Goal: Information Seeking & Learning: Learn about a topic

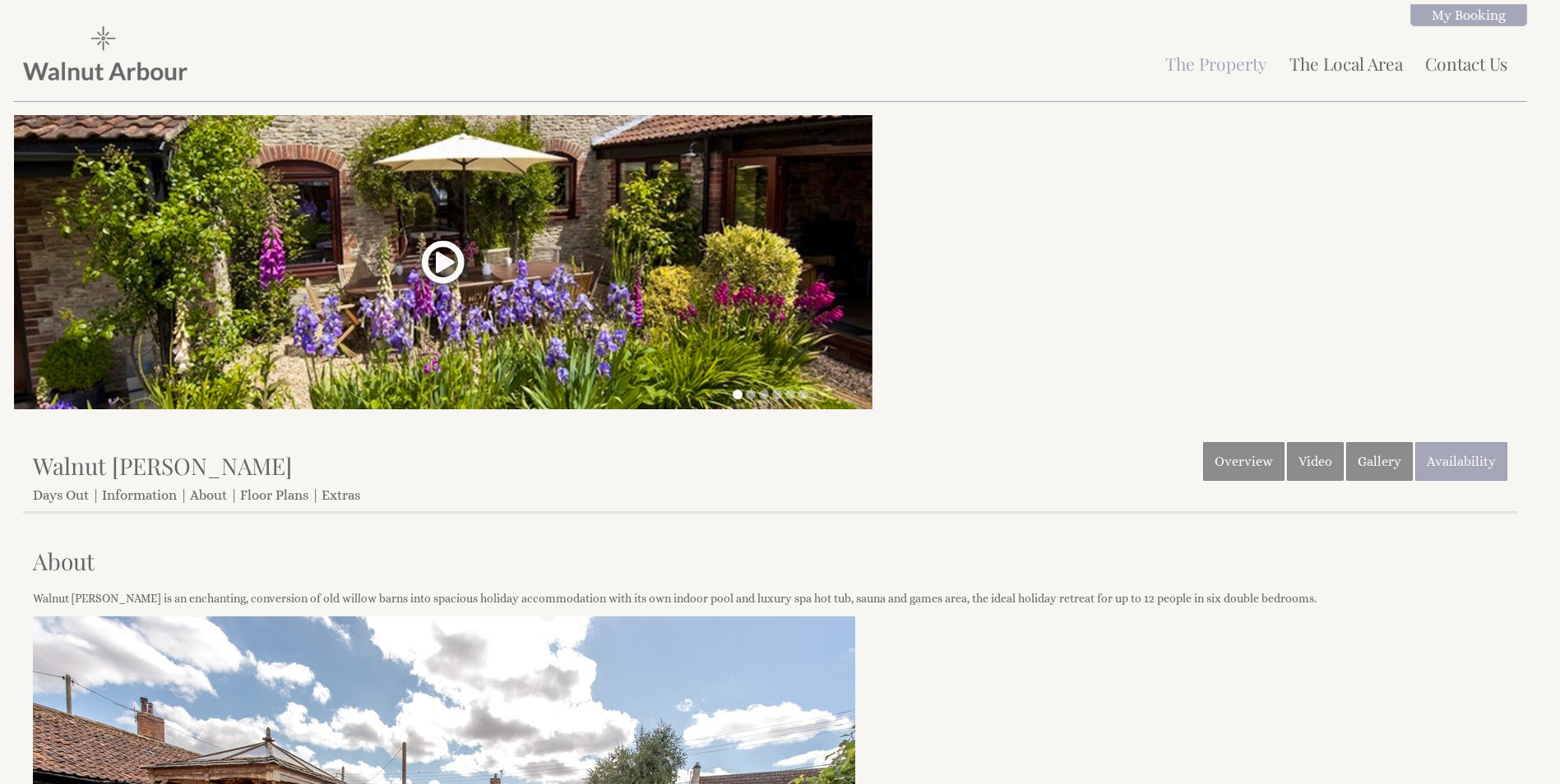
click at [436, 260] on link at bounding box center [443, 268] width 49 height 61
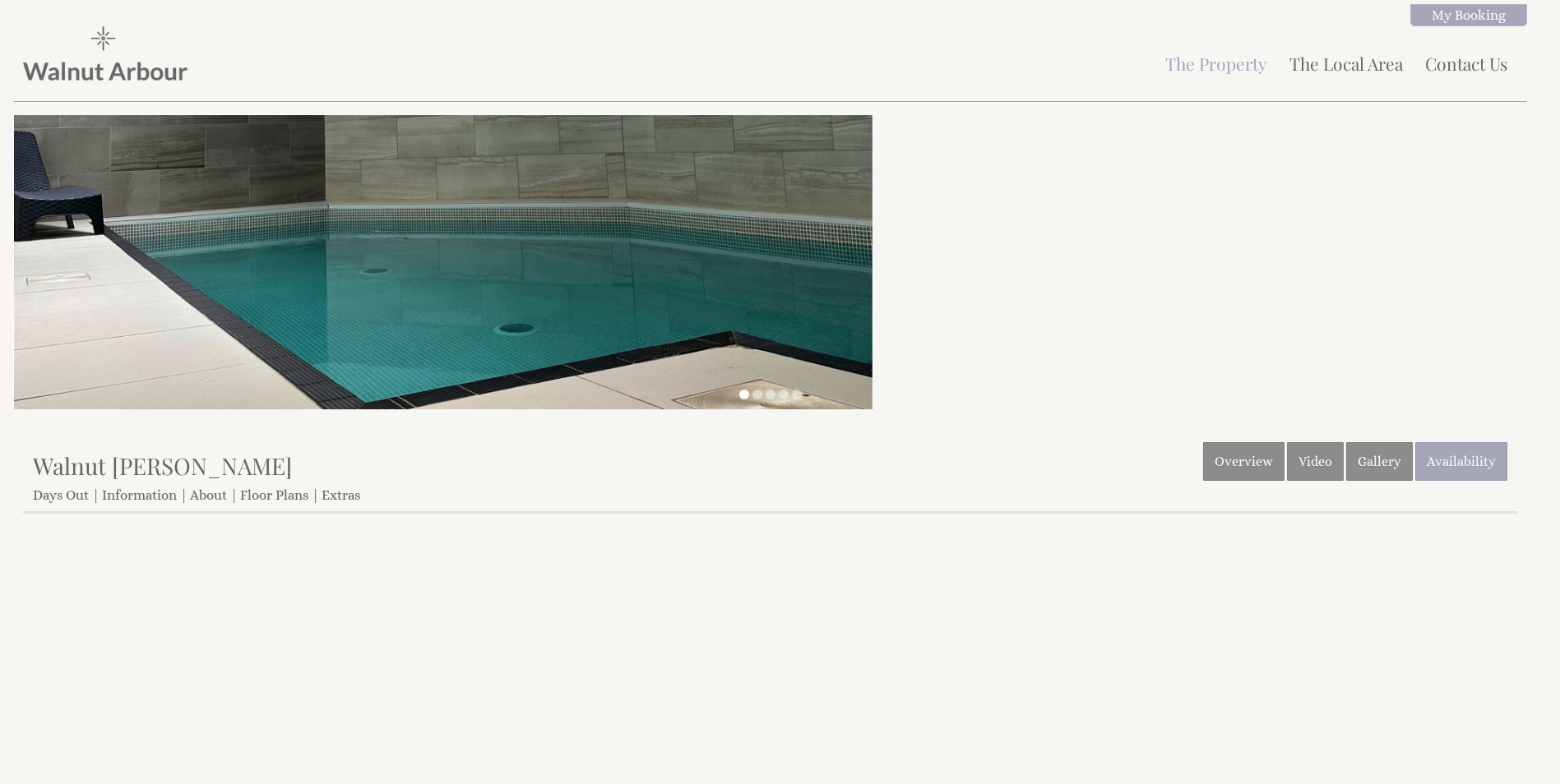
scroll to position [530, 0]
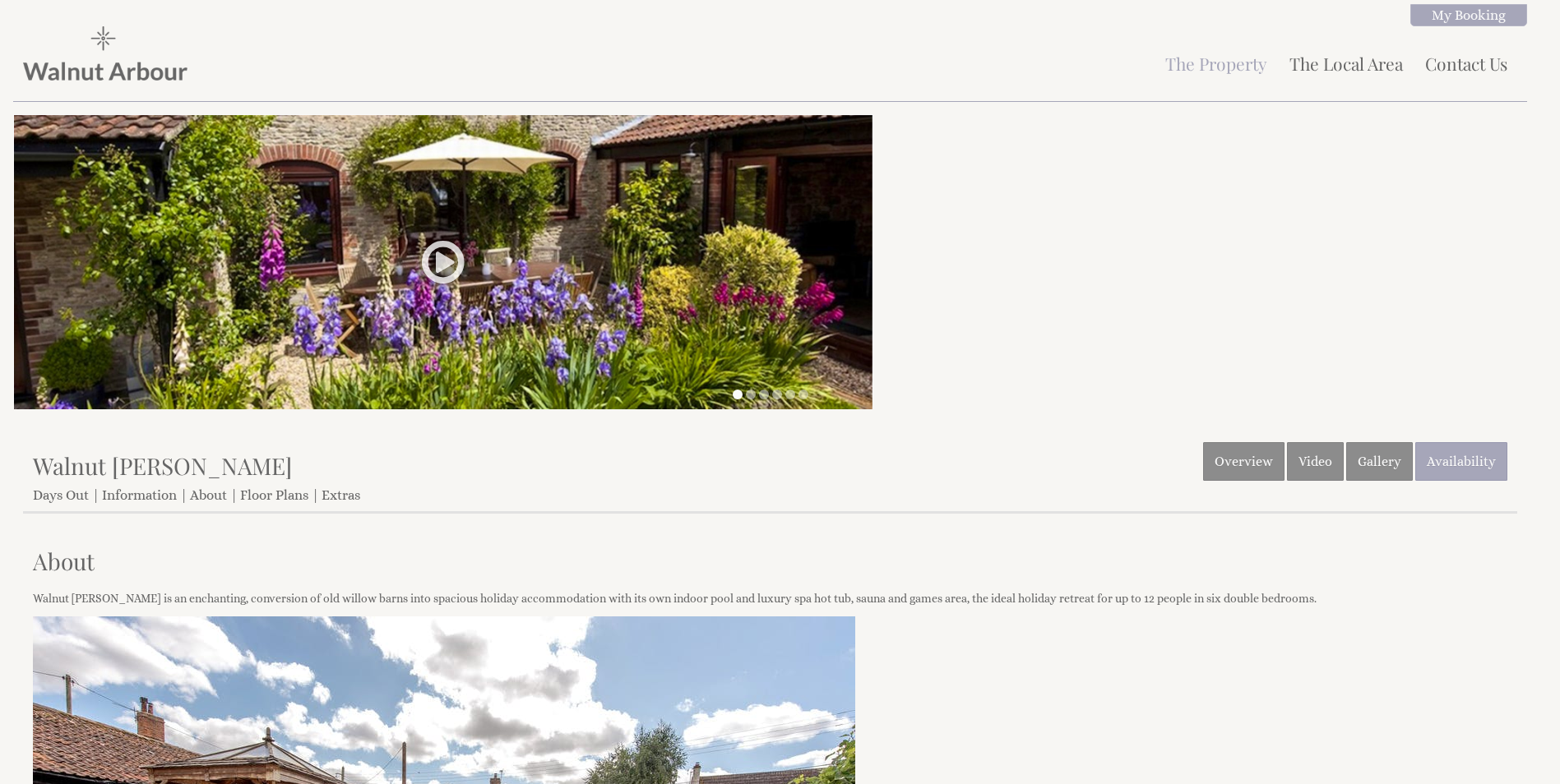
click at [747, 399] on ul at bounding box center [770, 395] width 1494 height 13
click at [747, 397] on li at bounding box center [750, 394] width 10 height 10
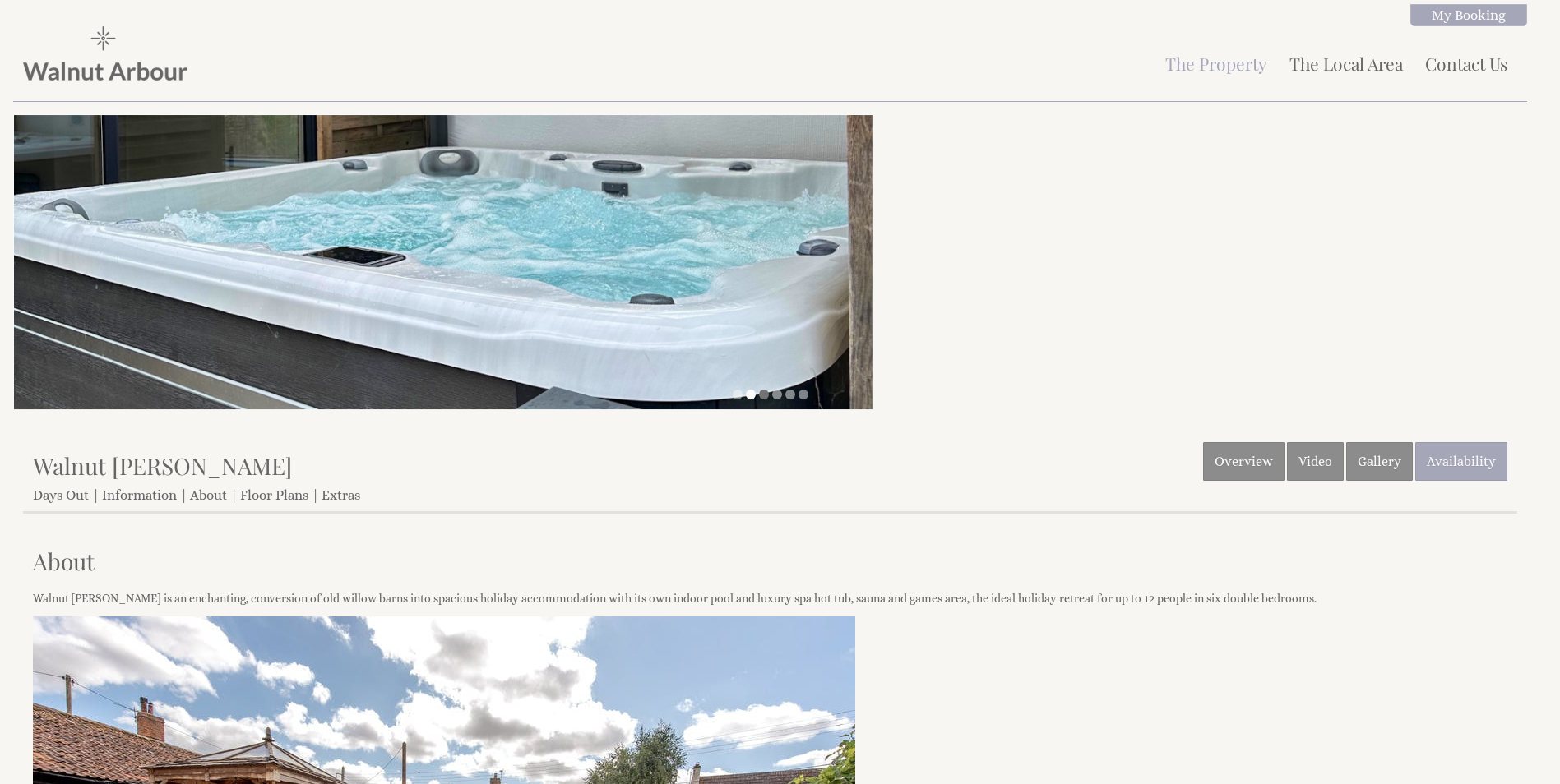
click at [767, 395] on li at bounding box center [764, 394] width 10 height 10
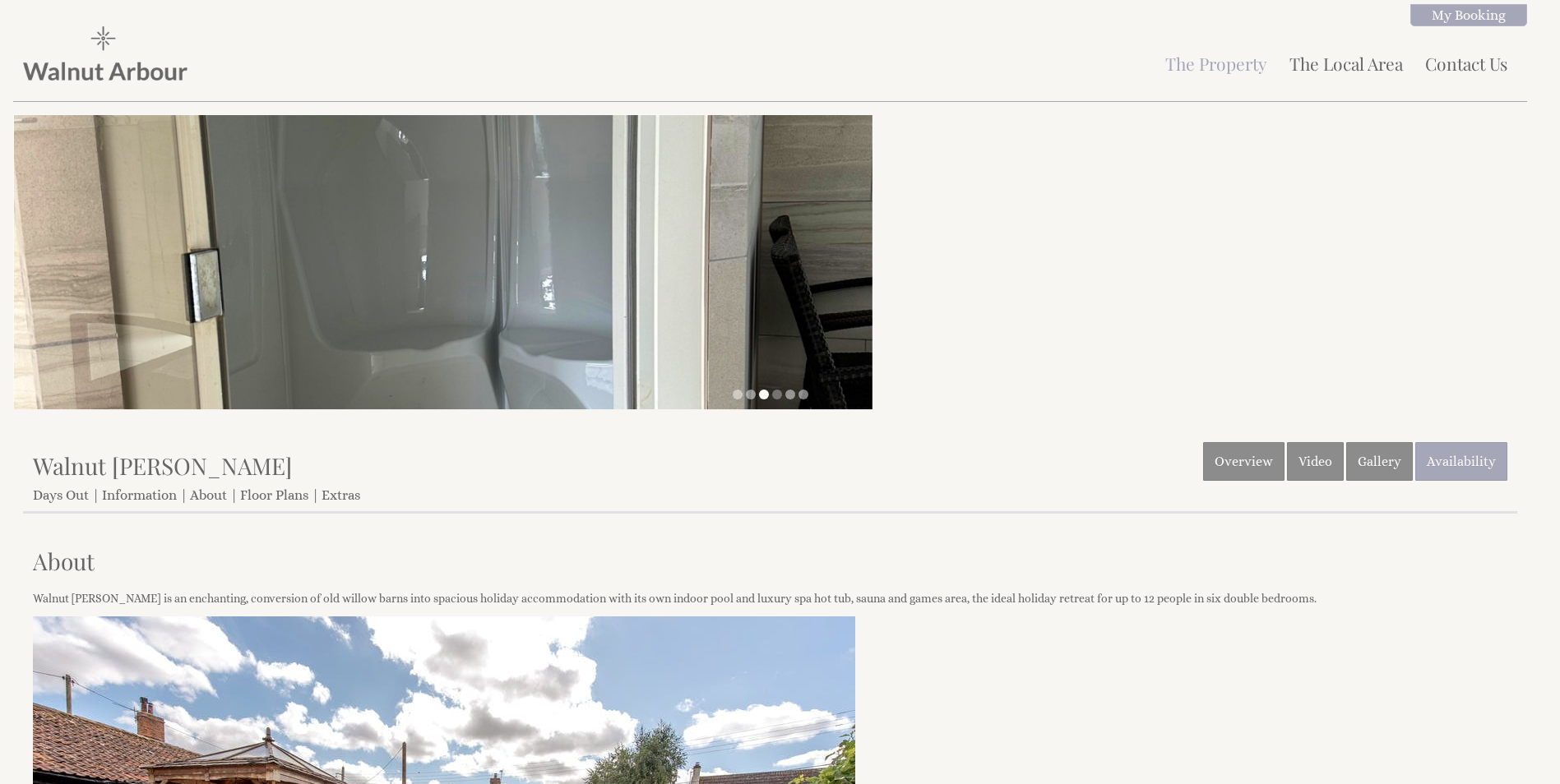
click at [776, 397] on li at bounding box center [776, 394] width 10 height 10
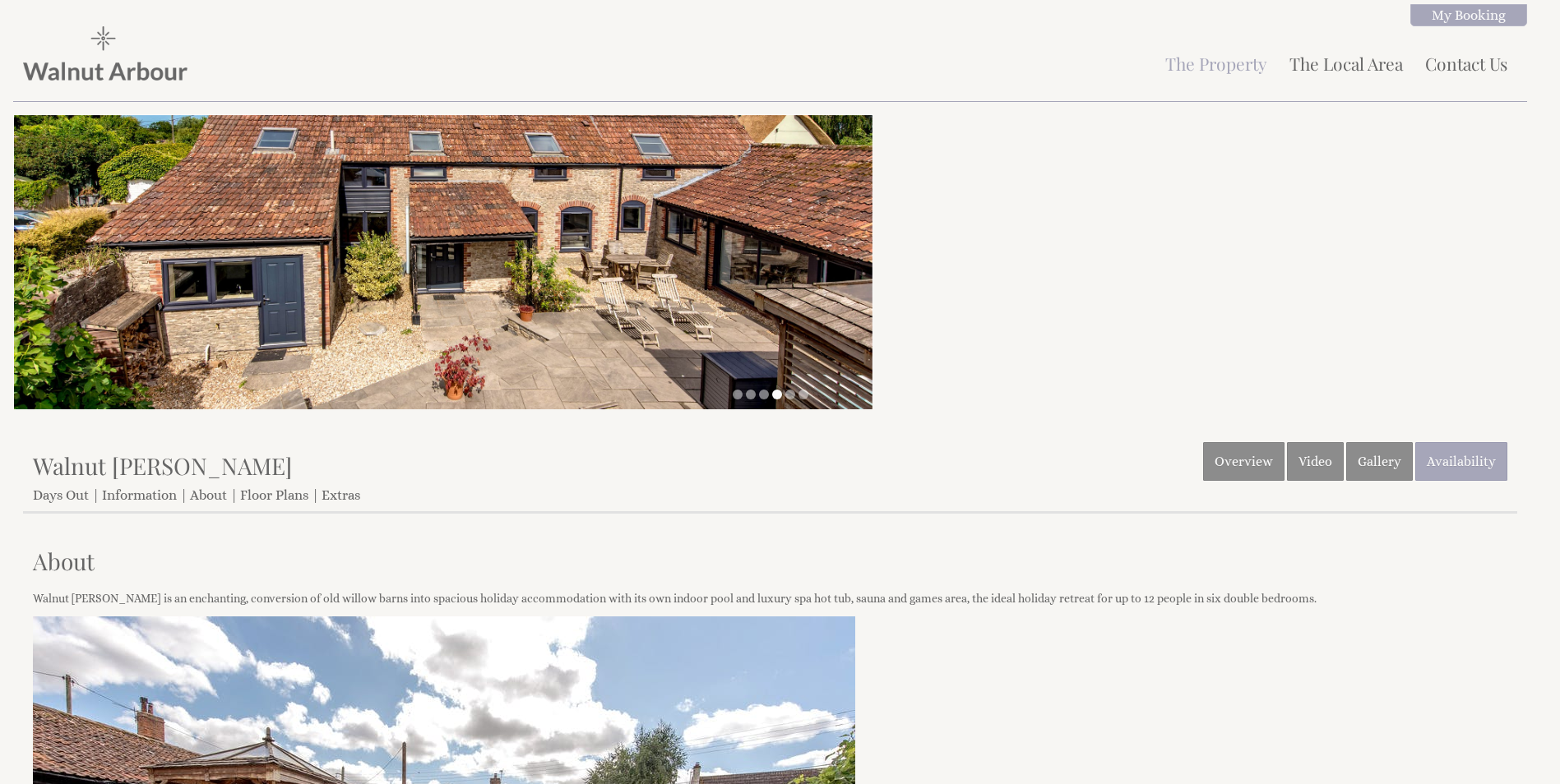
click at [1161, 283] on div at bounding box center [780, 268] width 1560 height 309
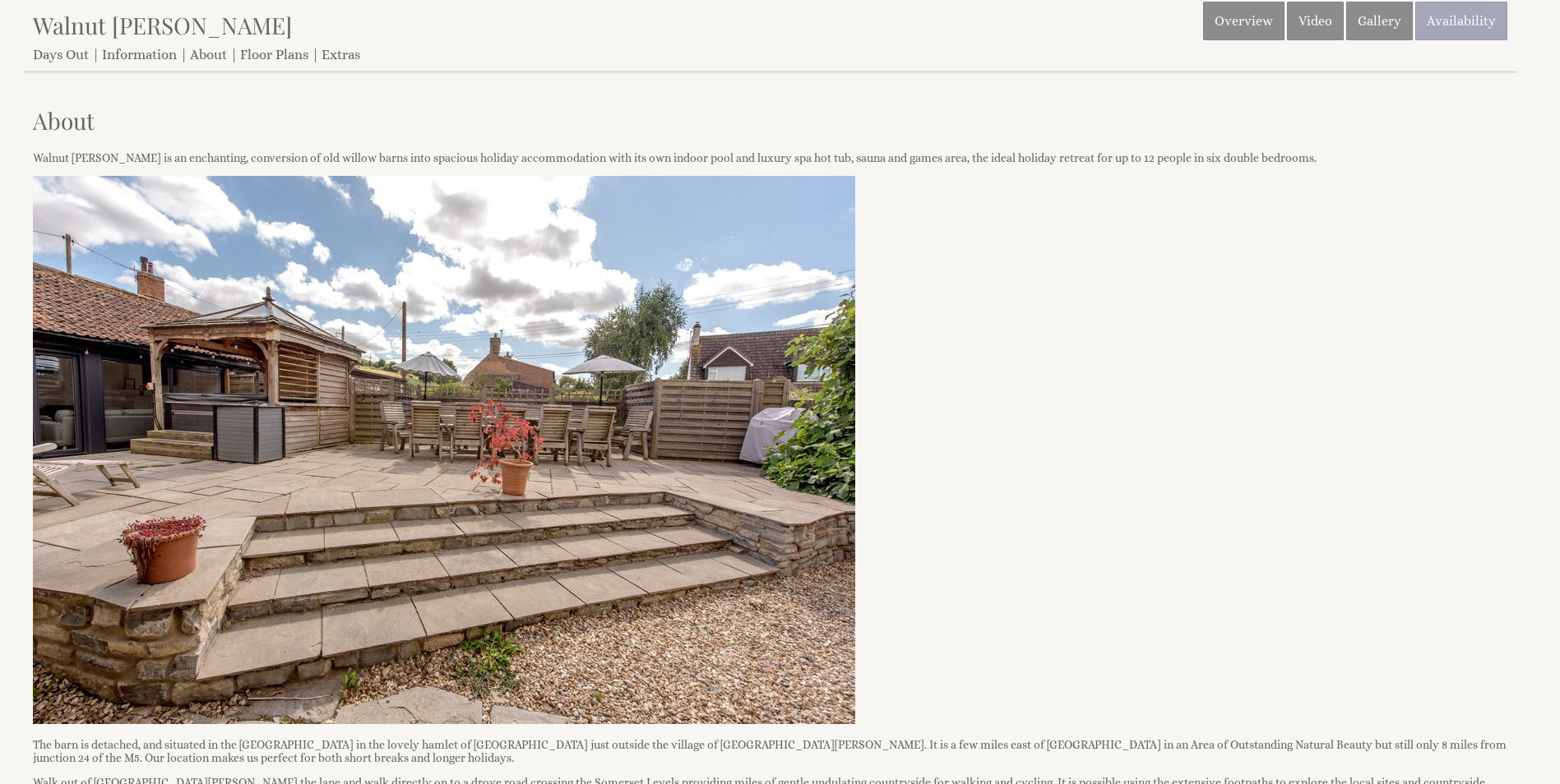
scroll to position [411, 0]
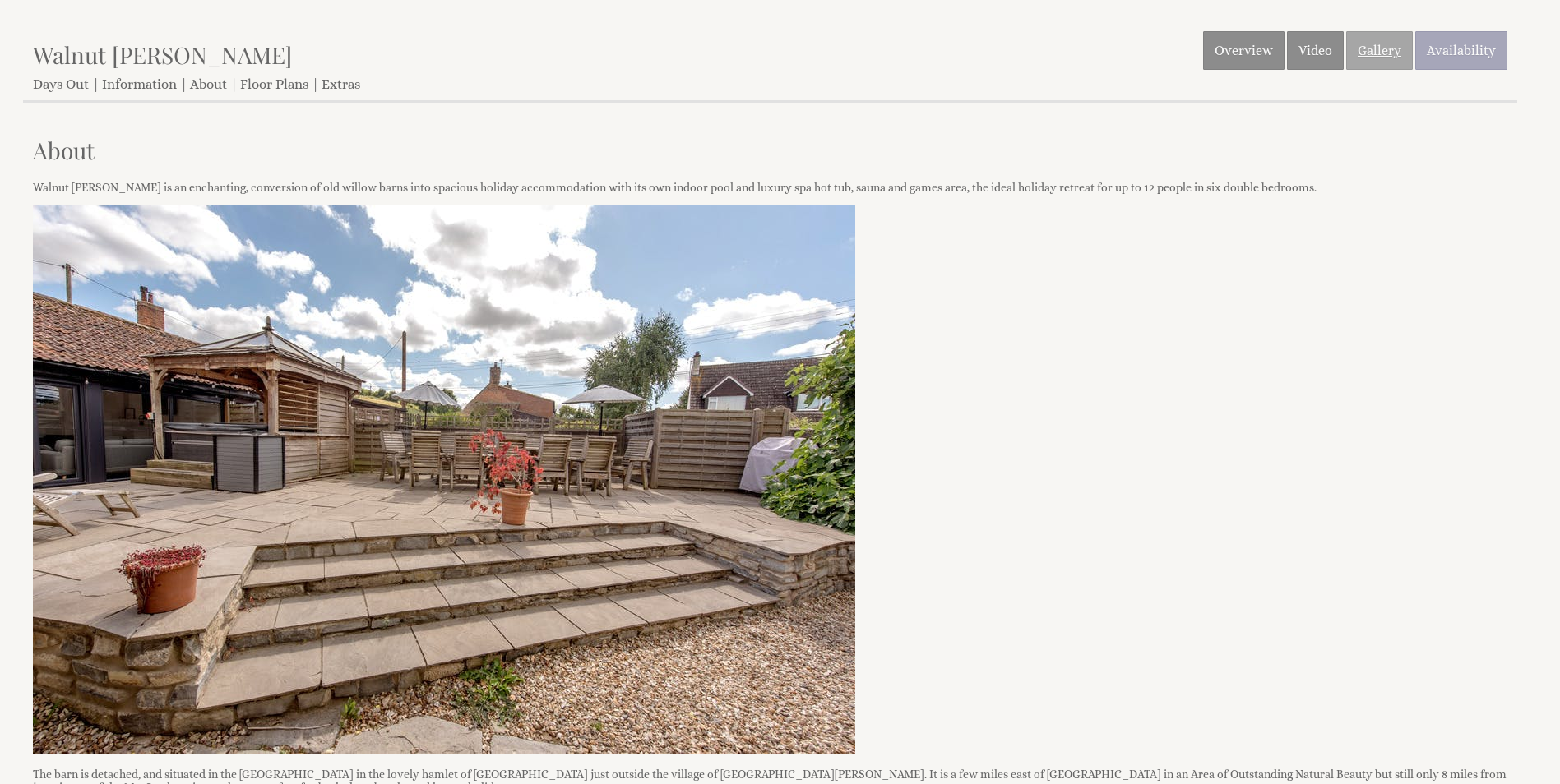
click at [1377, 51] on link "Gallery" at bounding box center [1380, 50] width 66 height 39
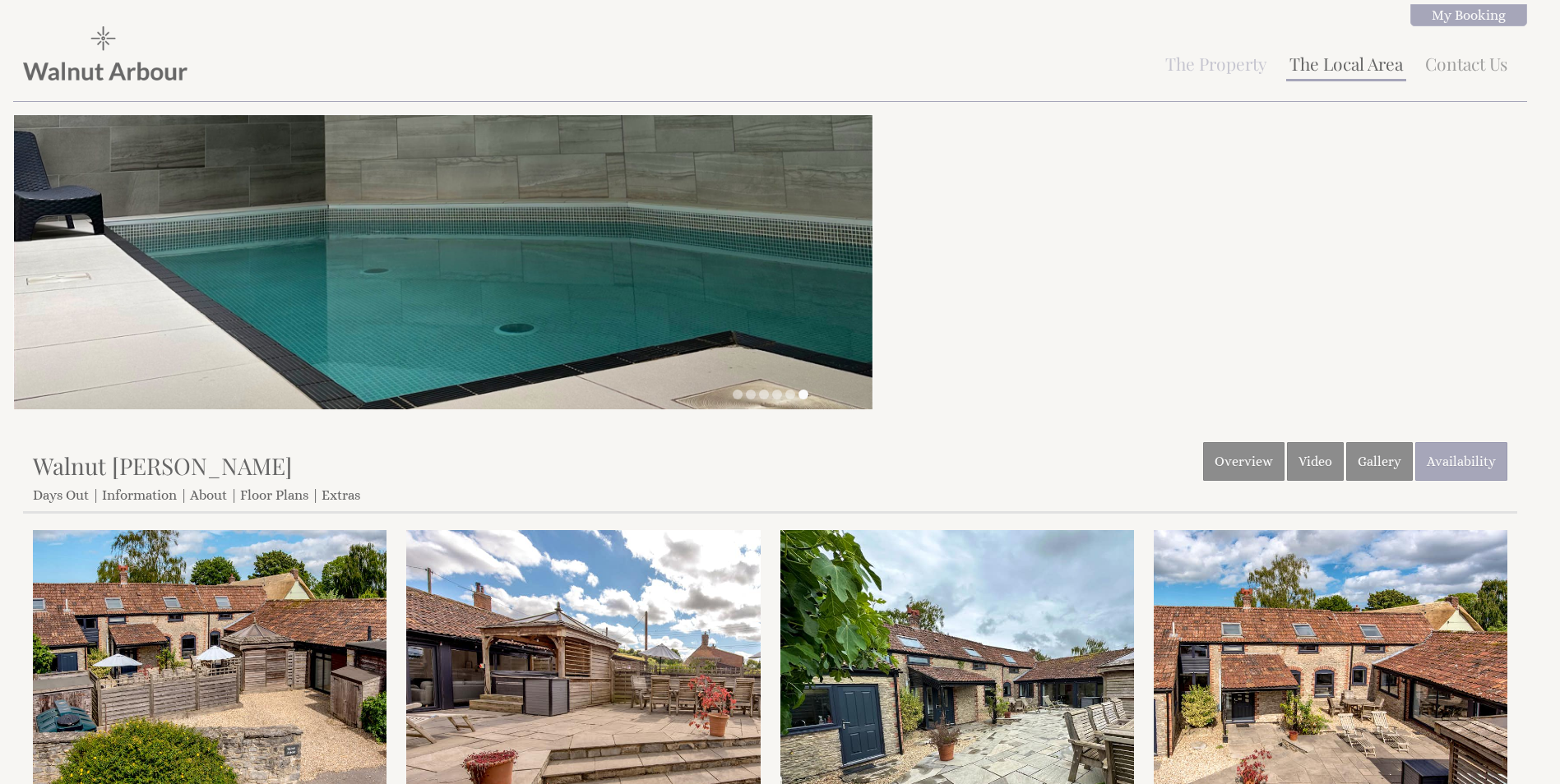
click at [1321, 72] on link "The Local Area" at bounding box center [1346, 64] width 113 height 23
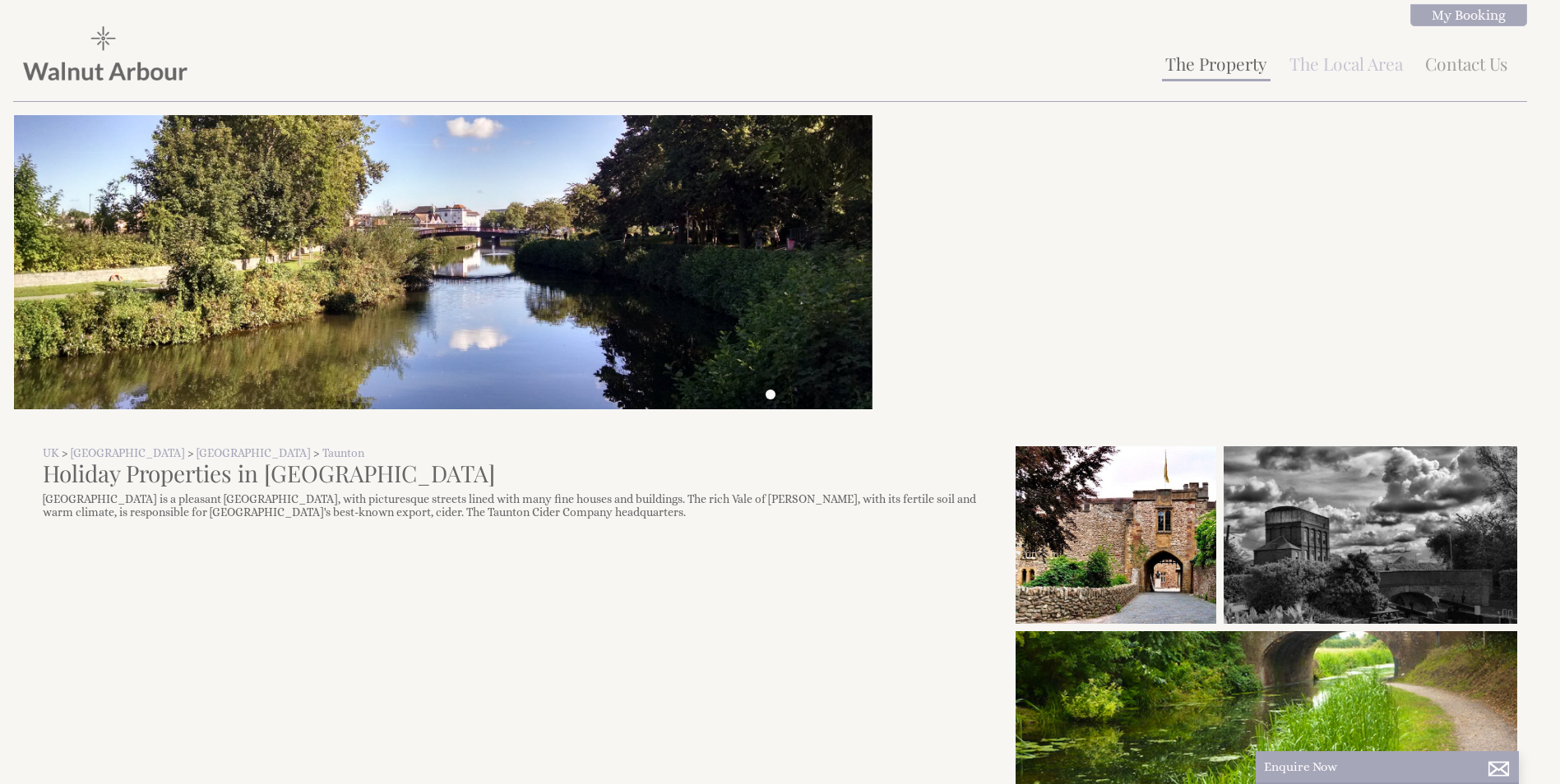
click at [1223, 71] on link "The Property" at bounding box center [1216, 64] width 102 height 23
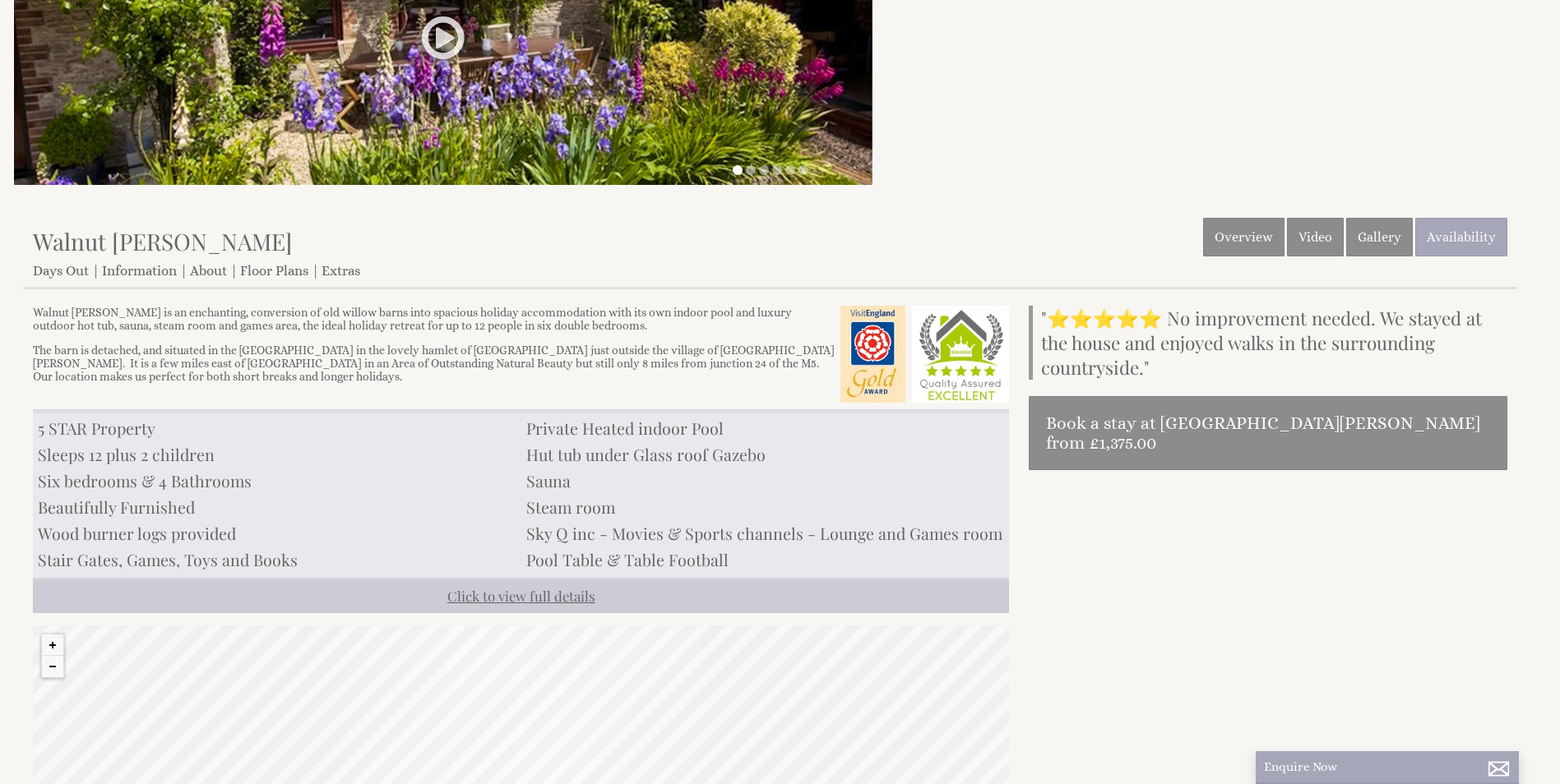
scroll to position [411, 0]
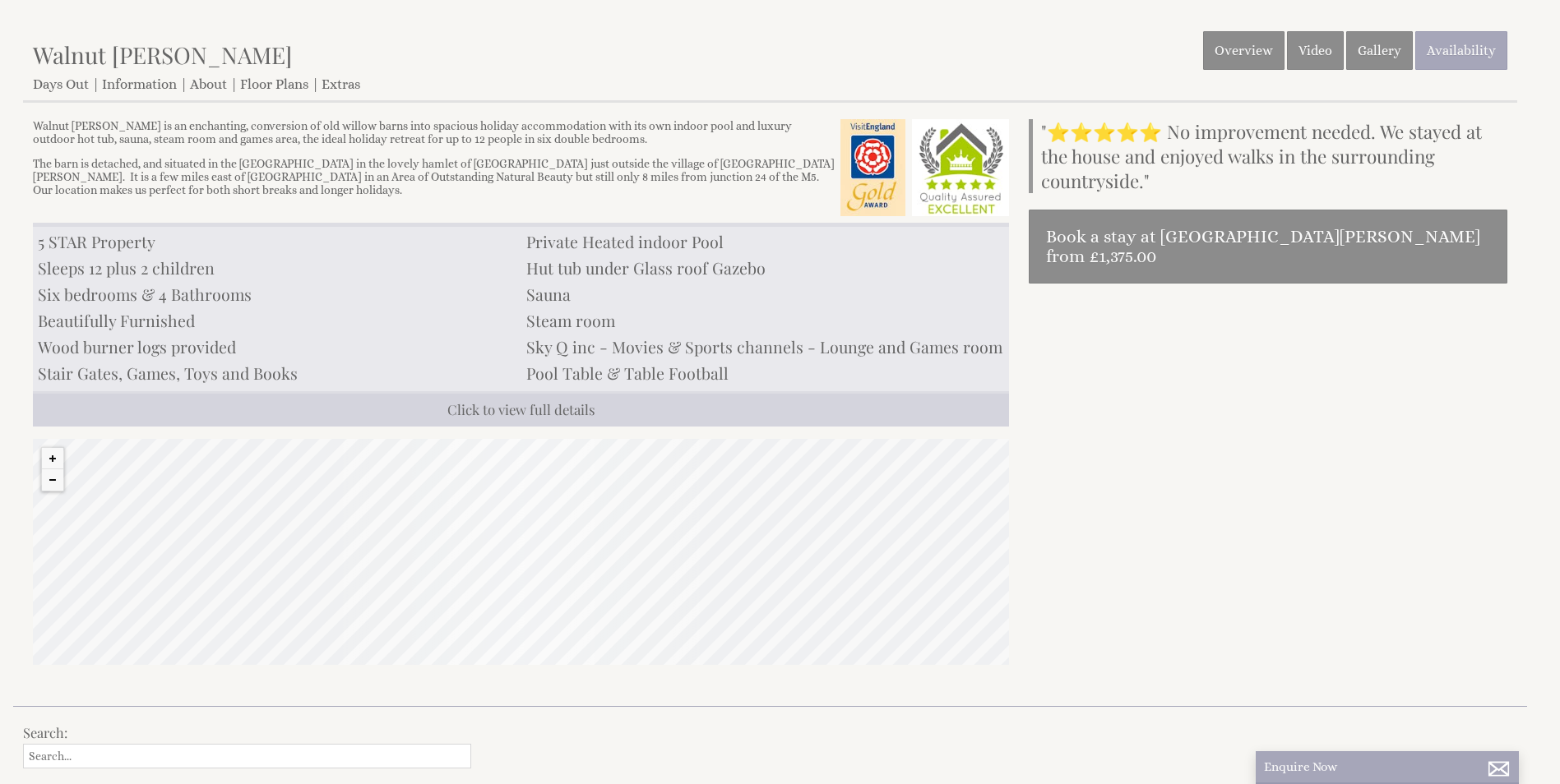
click at [490, 622] on div "© MapTiler © OpenStreetMap contributors" at bounding box center [521, 552] width 977 height 226
click at [578, 556] on div "© MapTiler © OpenStreetMap contributors" at bounding box center [521, 552] width 977 height 226
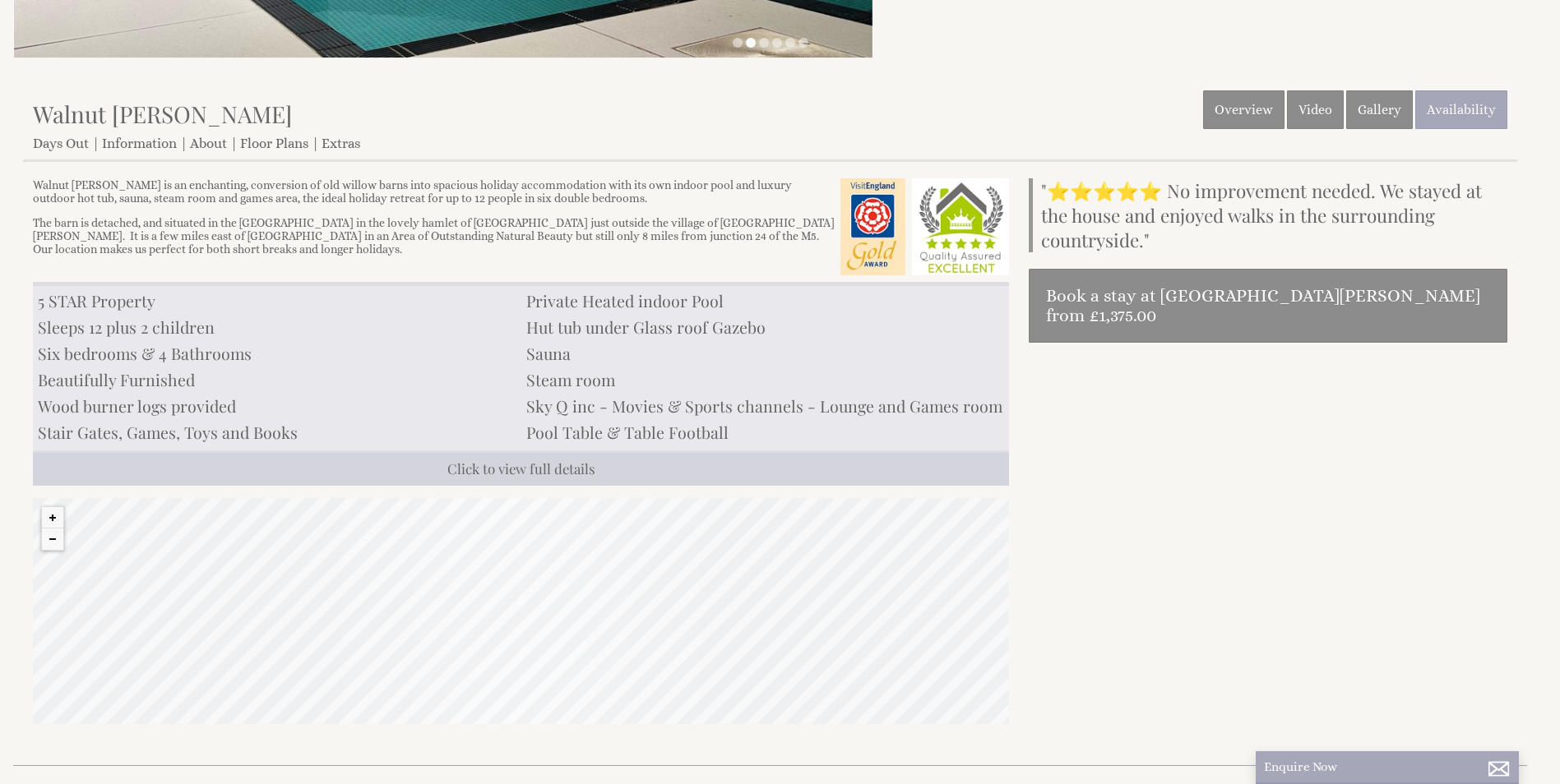
scroll to position [329, 0]
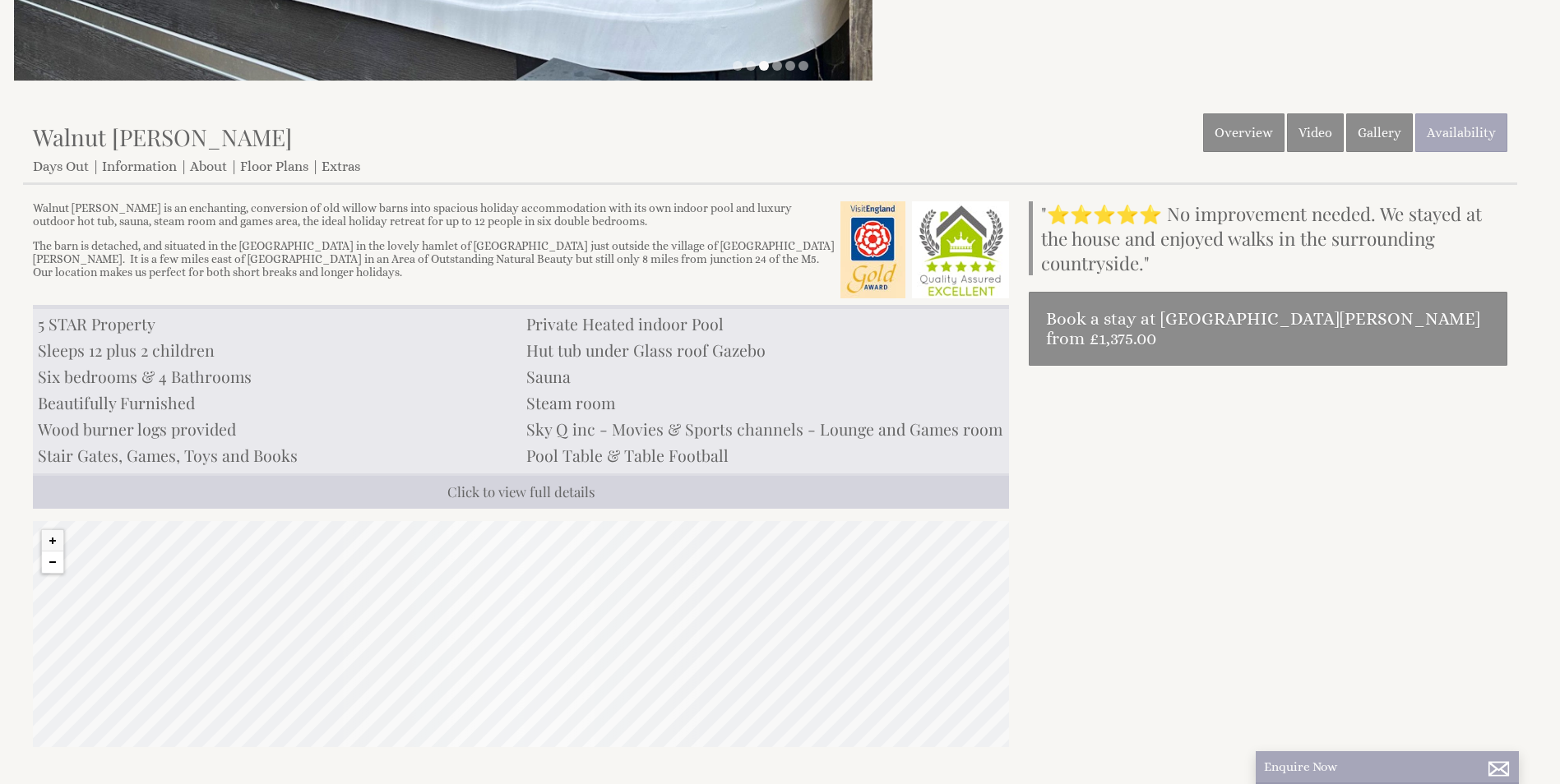
click at [52, 565] on button "Zoom out" at bounding box center [53, 562] width 22 height 22
click at [53, 565] on button "Zoom out" at bounding box center [53, 562] width 22 height 22
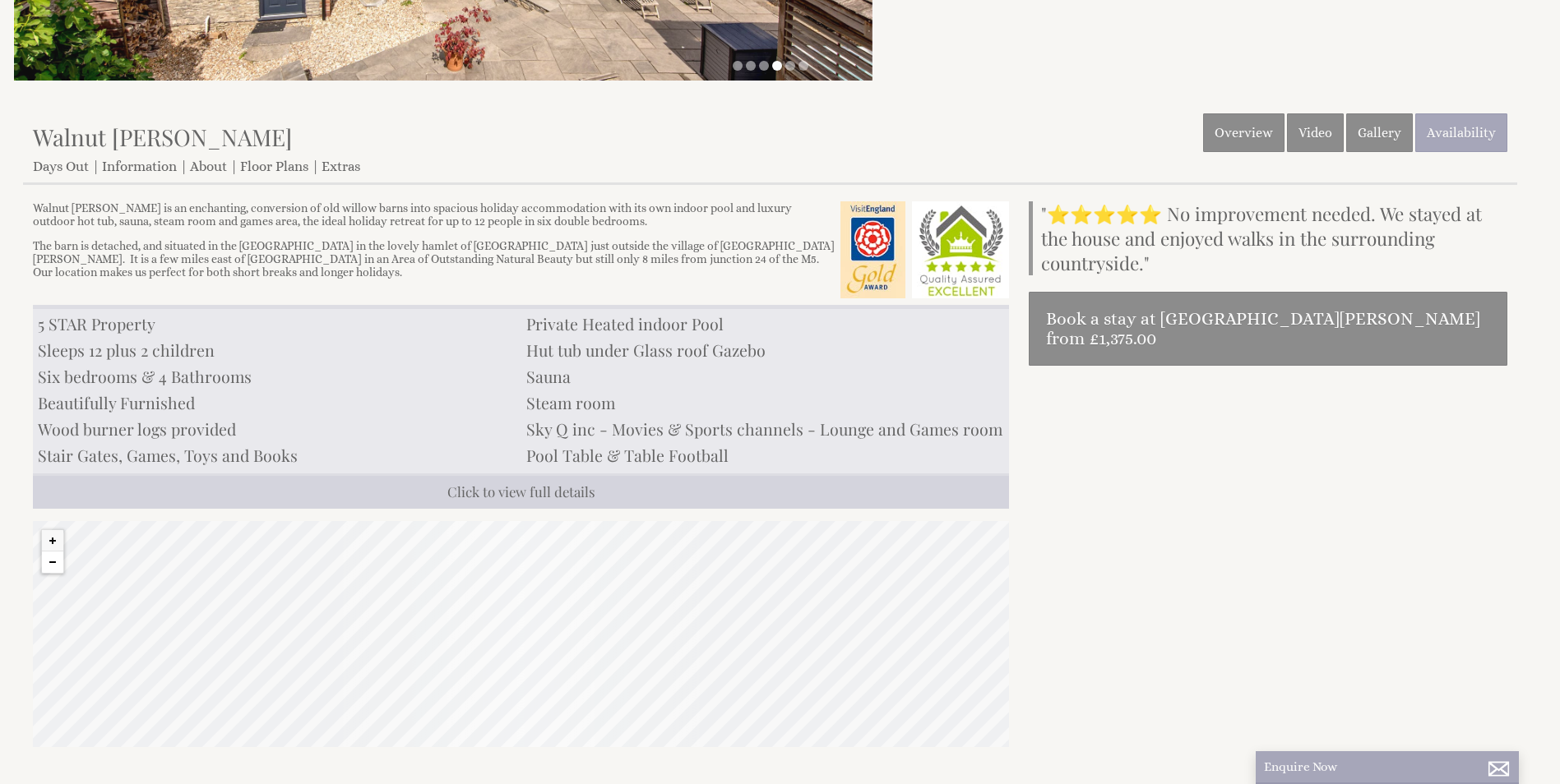
click at [54, 566] on button "Zoom out" at bounding box center [53, 562] width 22 height 22
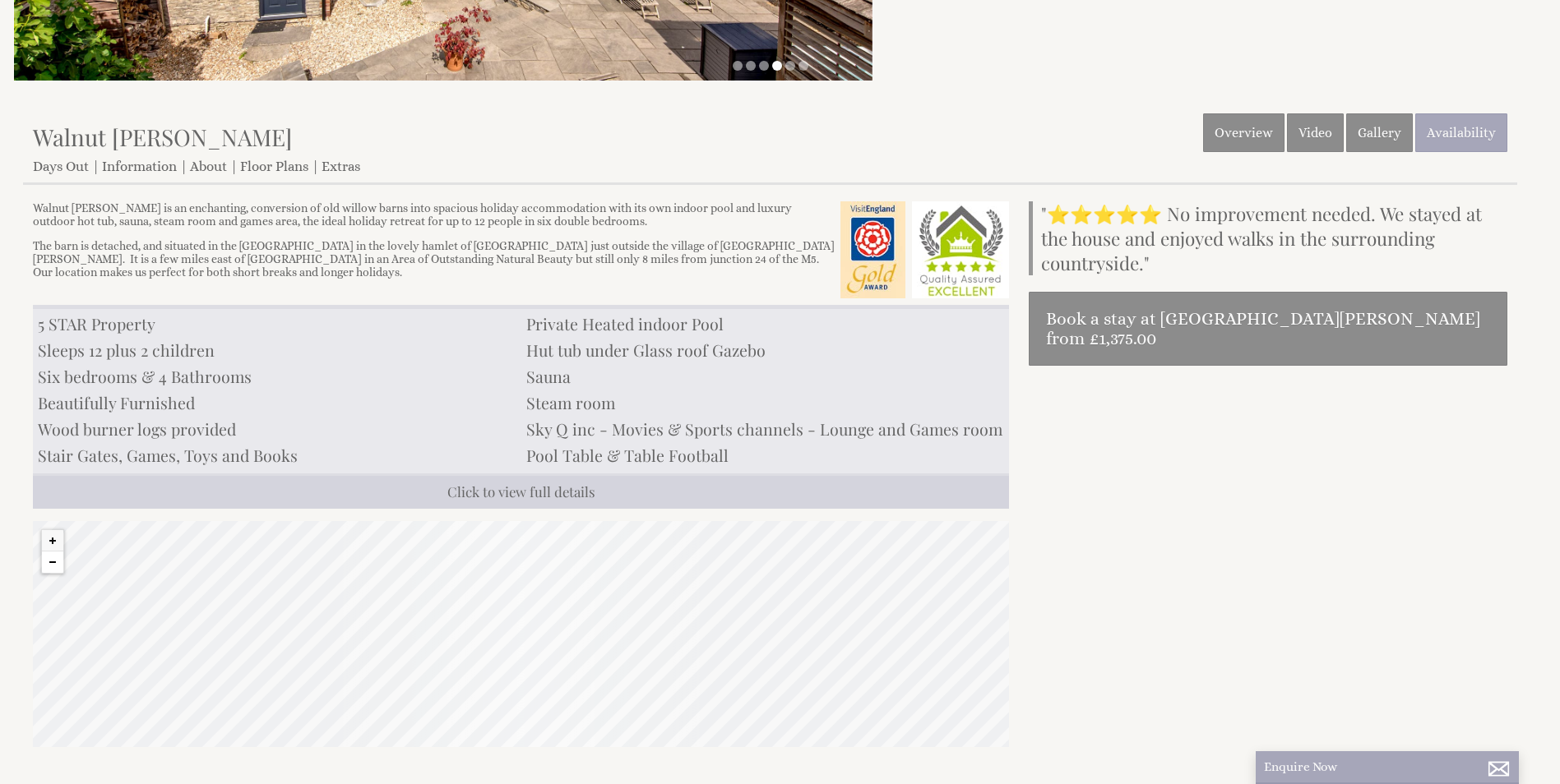
click at [54, 566] on button "Zoom out" at bounding box center [53, 562] width 22 height 22
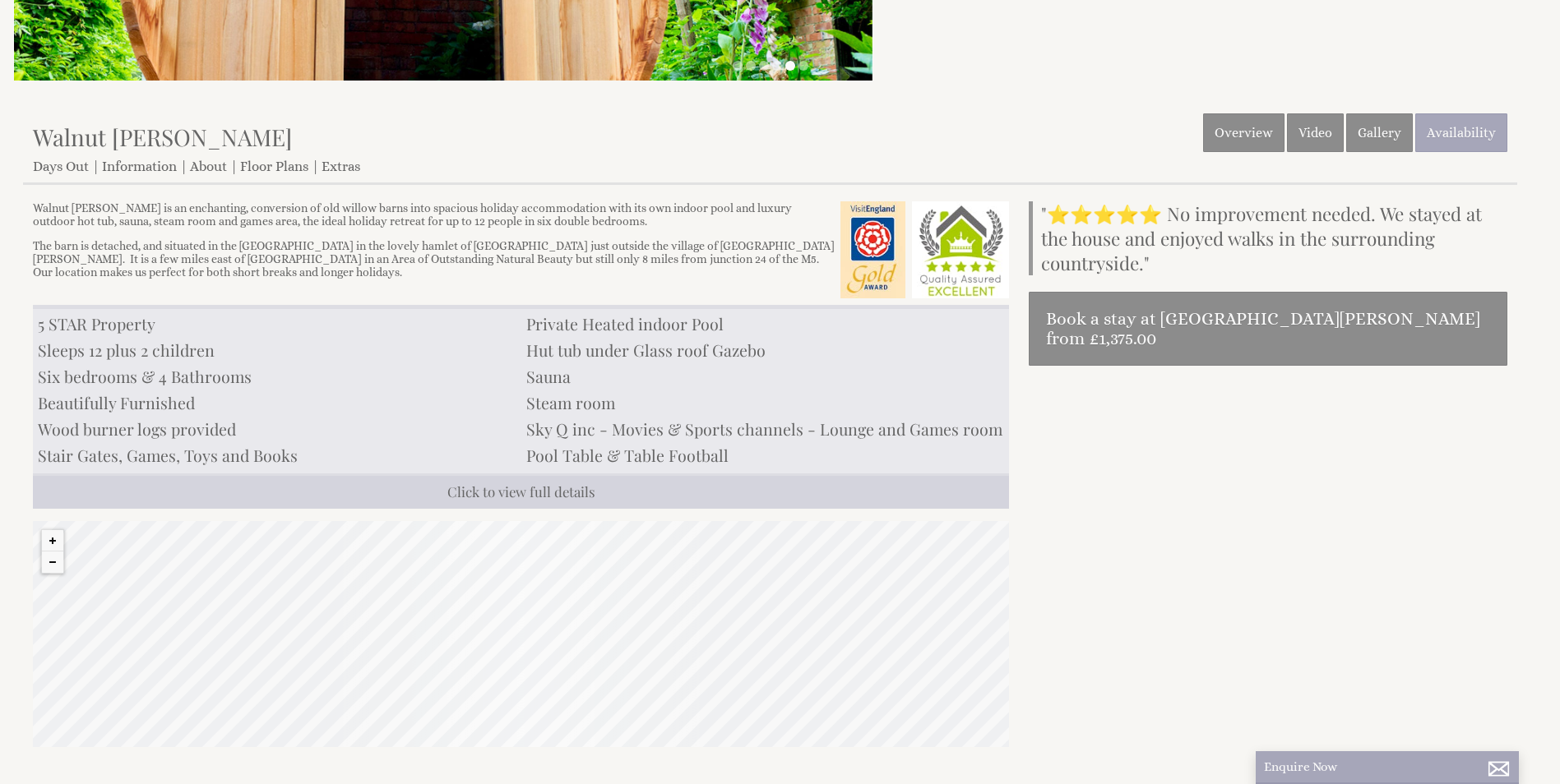
click at [62, 574] on div "© MapTiler © OpenStreetMap contributors" at bounding box center [521, 634] width 977 height 226
click at [57, 572] on button "Zoom out" at bounding box center [53, 562] width 22 height 22
